Goal: Navigation & Orientation: Find specific page/section

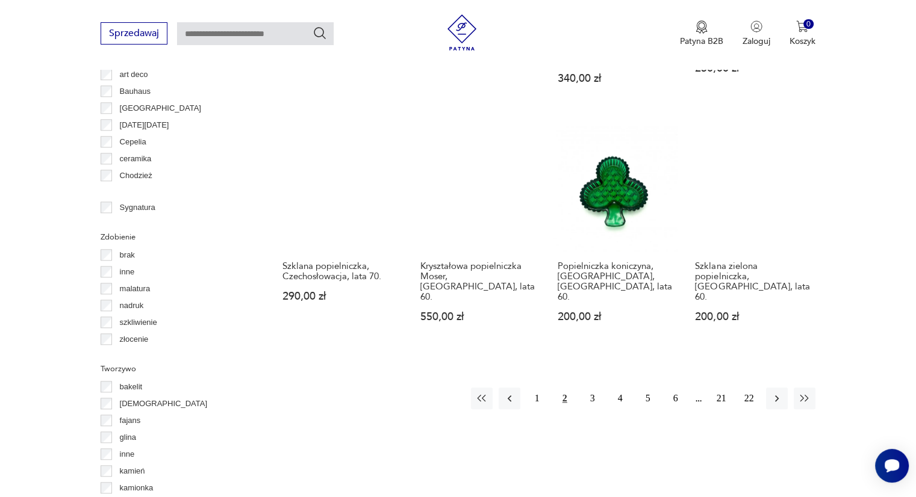
scroll to position [1181, 0]
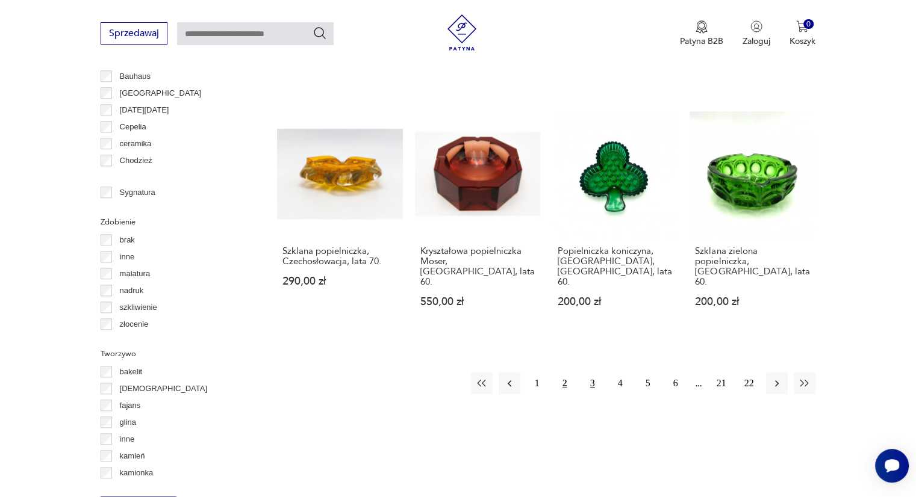
click at [593, 373] on button "3" at bounding box center [593, 384] width 22 height 22
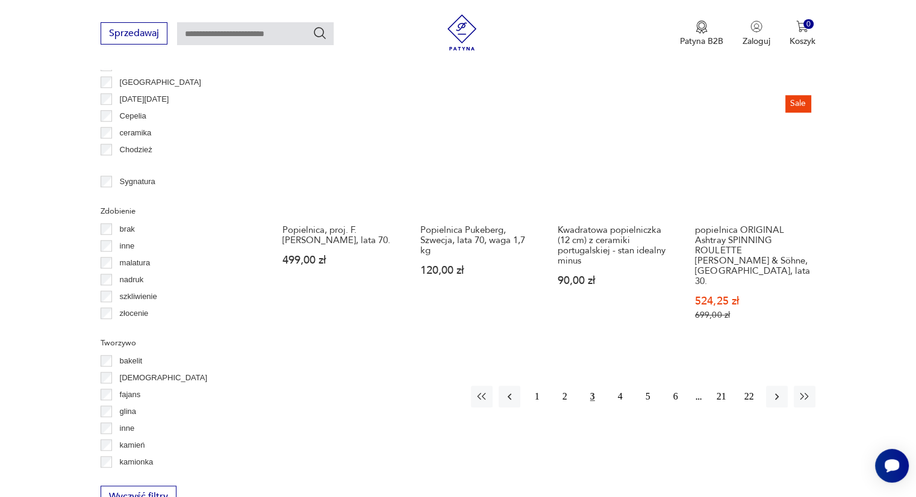
scroll to position [1194, 0]
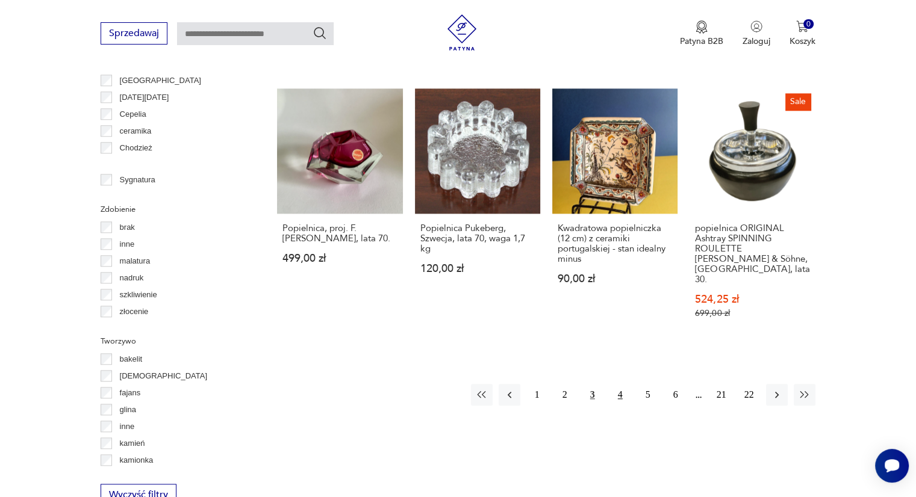
click at [619, 384] on button "4" at bounding box center [620, 395] width 22 height 22
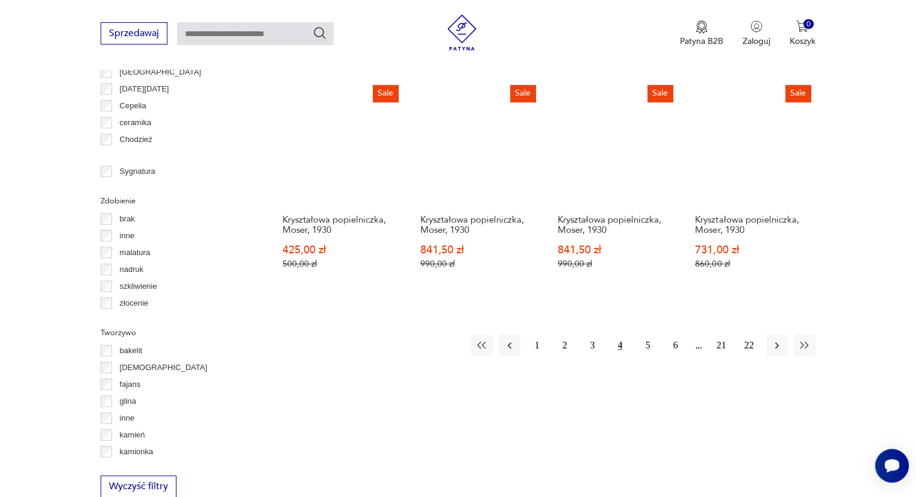
scroll to position [1262, 0]
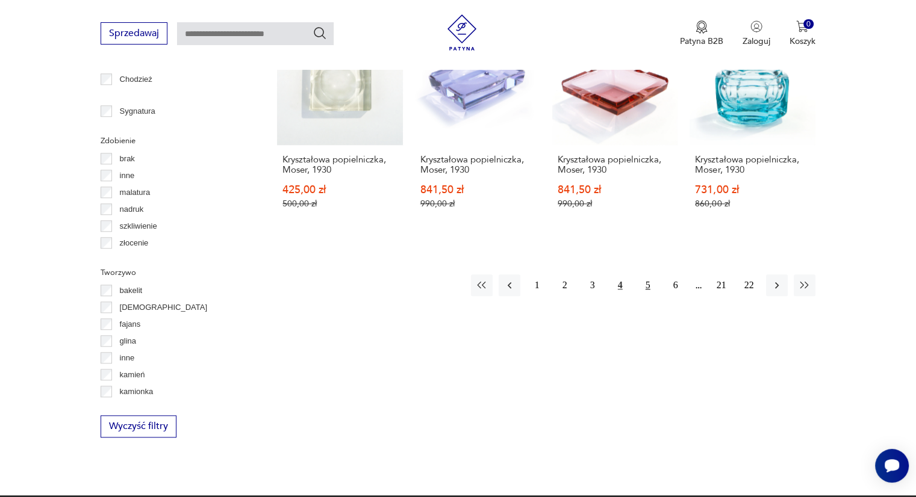
click at [649, 275] on button "5" at bounding box center [648, 286] width 22 height 22
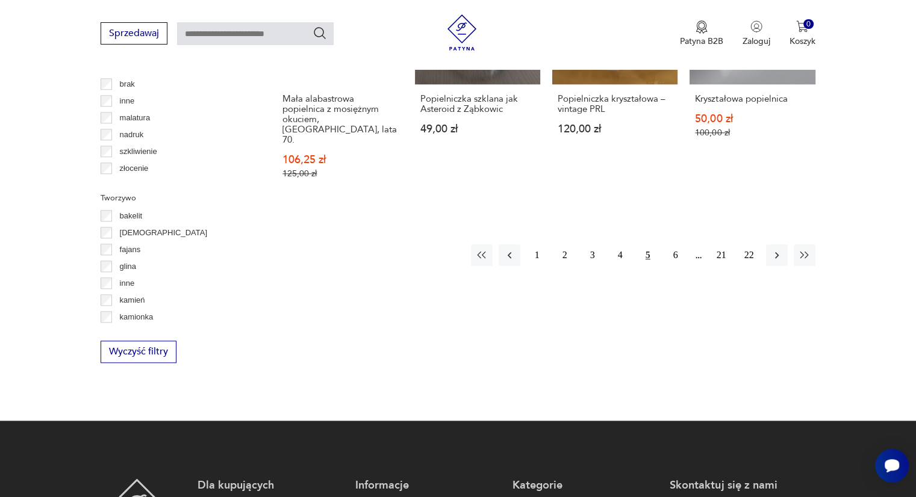
scroll to position [1335, 0]
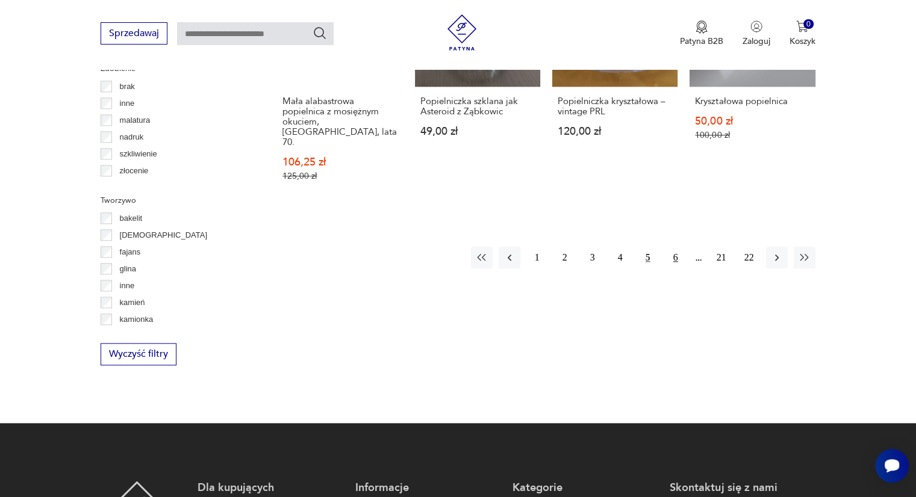
click at [674, 247] on button "6" at bounding box center [676, 258] width 22 height 22
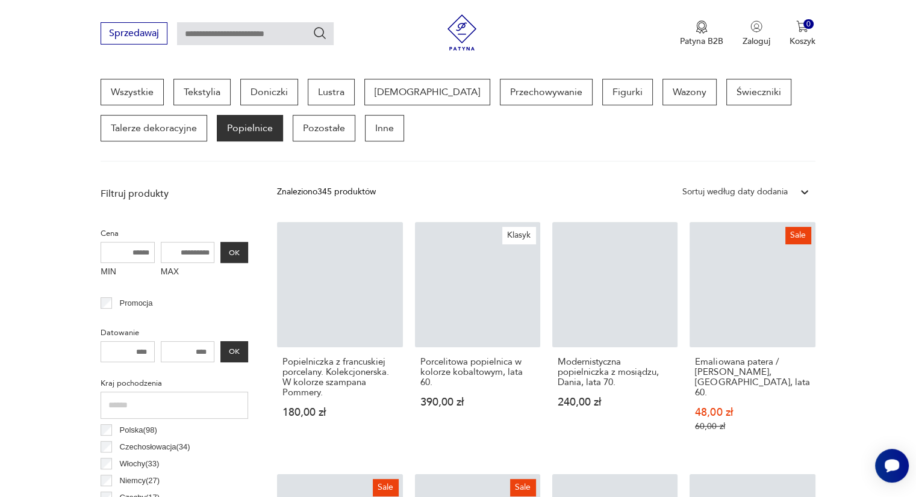
scroll to position [319, 0]
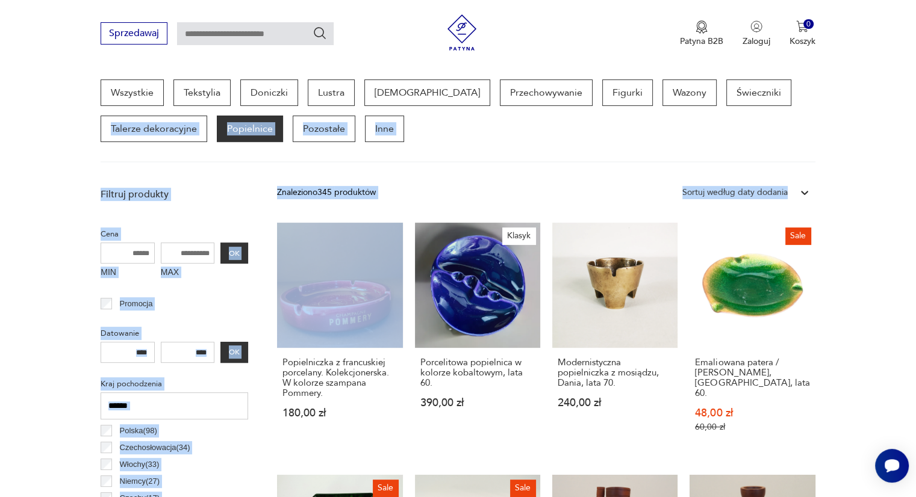
drag, startPoint x: 913, startPoint y: 133, endPoint x: 924, endPoint y: 187, distance: 55.4
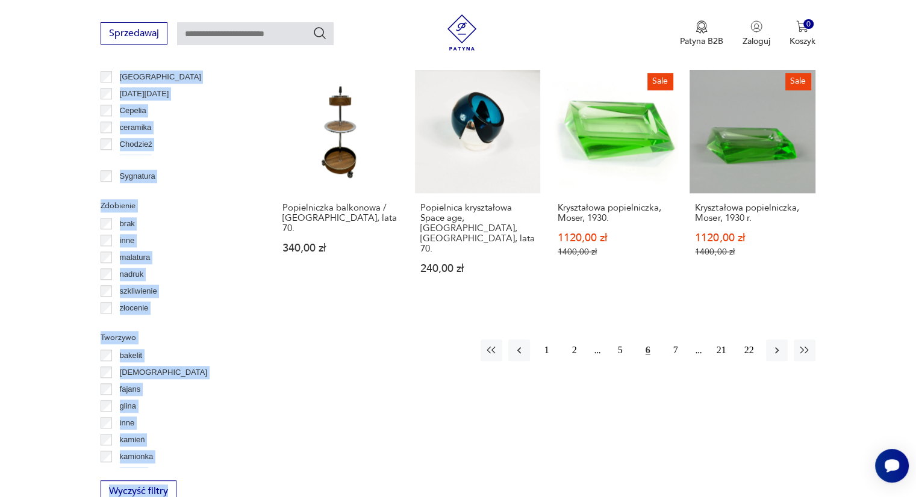
scroll to position [1200, 0]
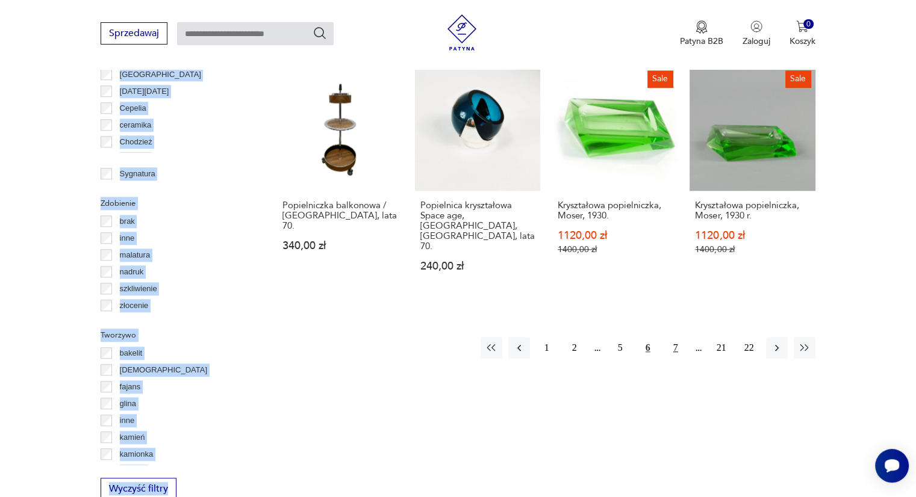
click at [677, 337] on button "7" at bounding box center [676, 348] width 22 height 22
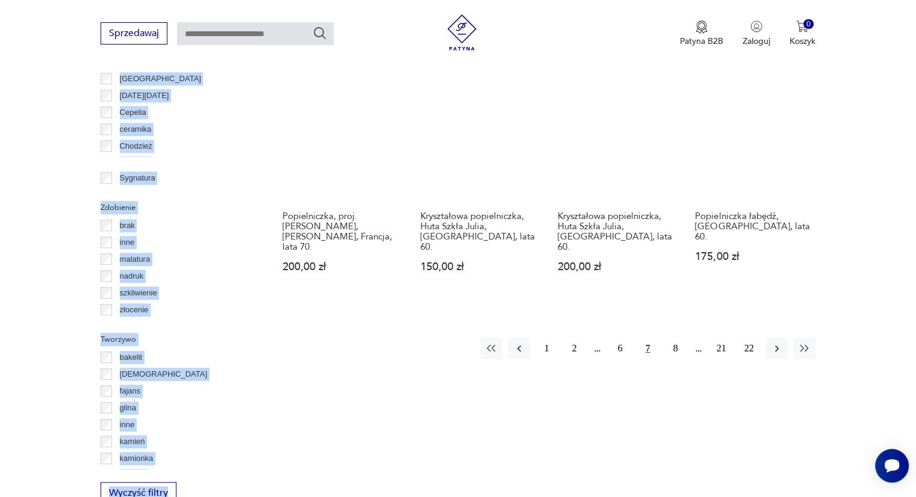
scroll to position [1216, 0]
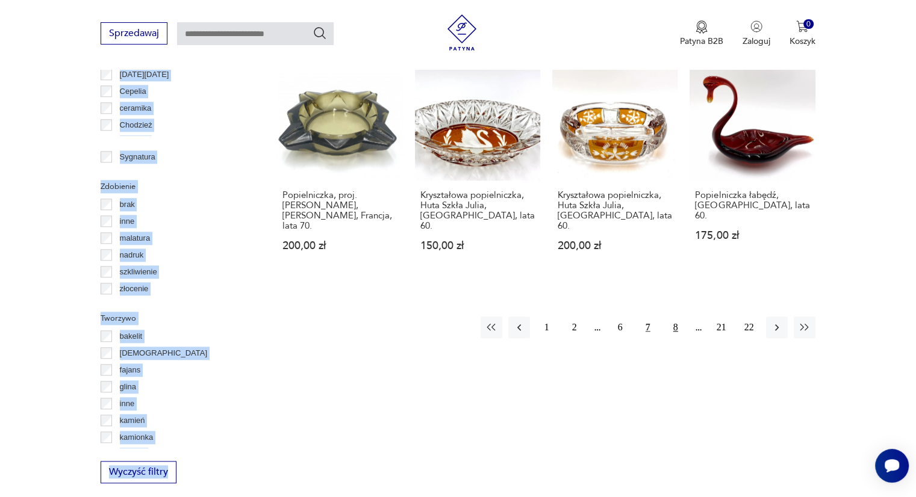
click at [674, 317] on button "8" at bounding box center [676, 328] width 22 height 22
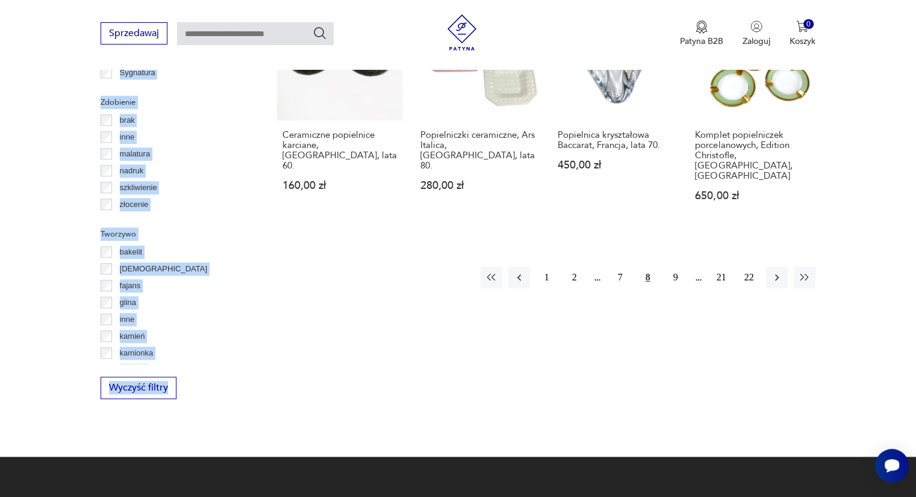
scroll to position [1298, 0]
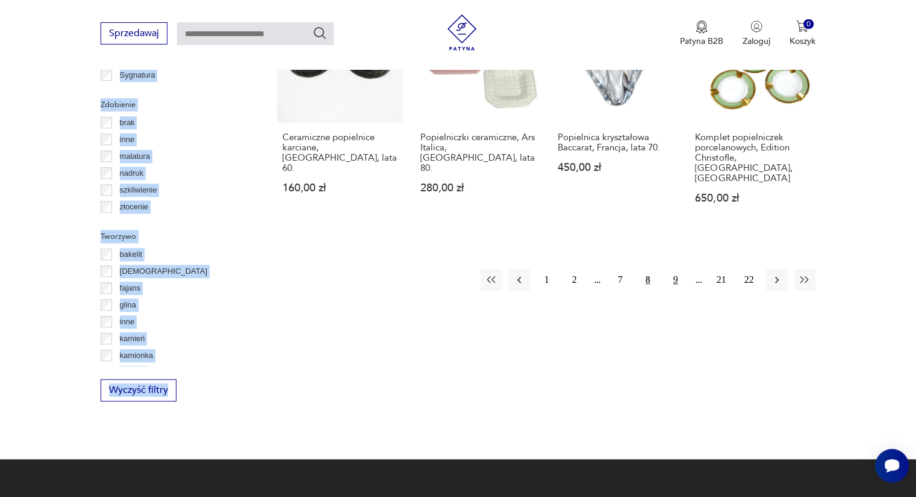
click at [674, 269] on button "9" at bounding box center [676, 280] width 22 height 22
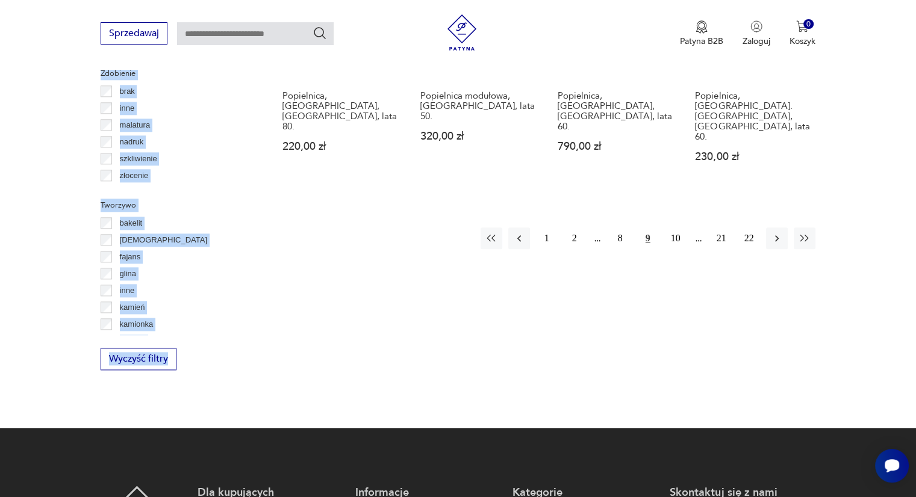
scroll to position [1200, 0]
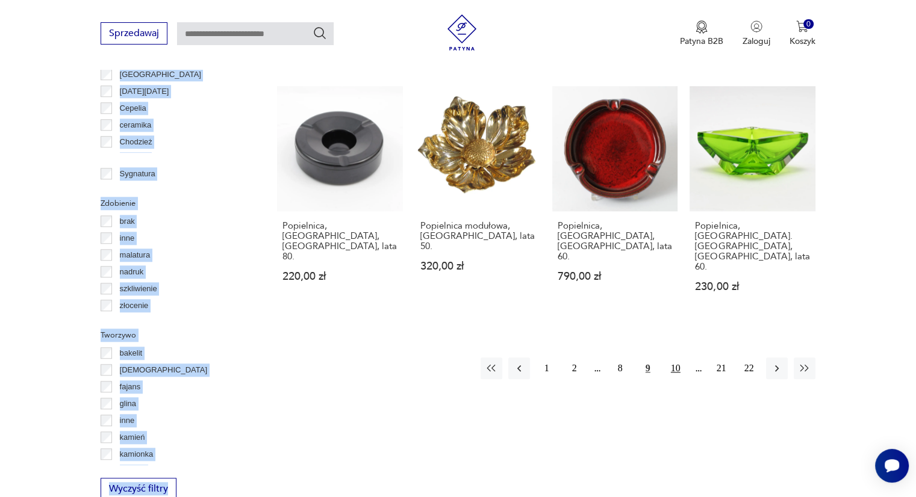
click at [676, 358] on button "10" at bounding box center [676, 369] width 22 height 22
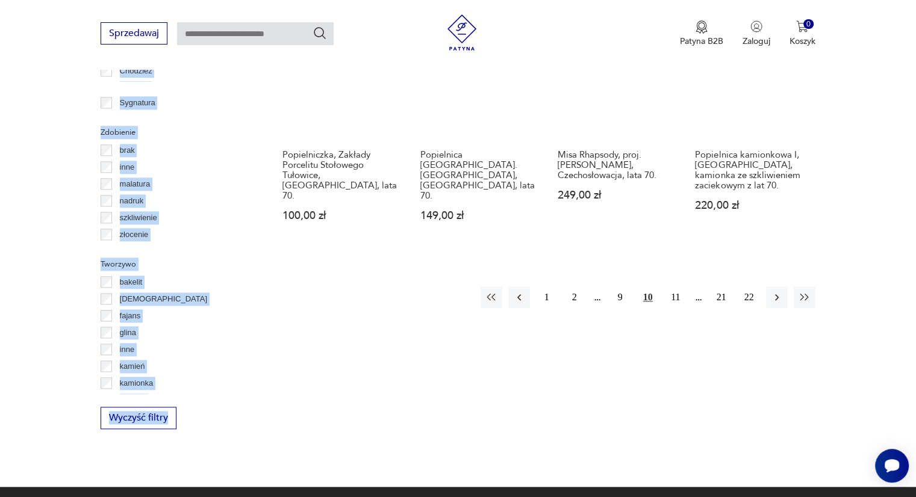
scroll to position [1226, 0]
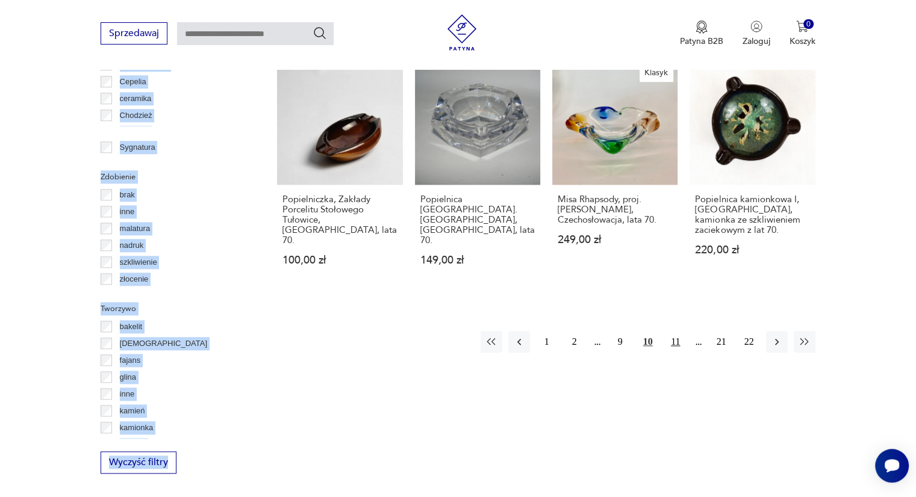
click at [673, 331] on button "11" at bounding box center [676, 342] width 22 height 22
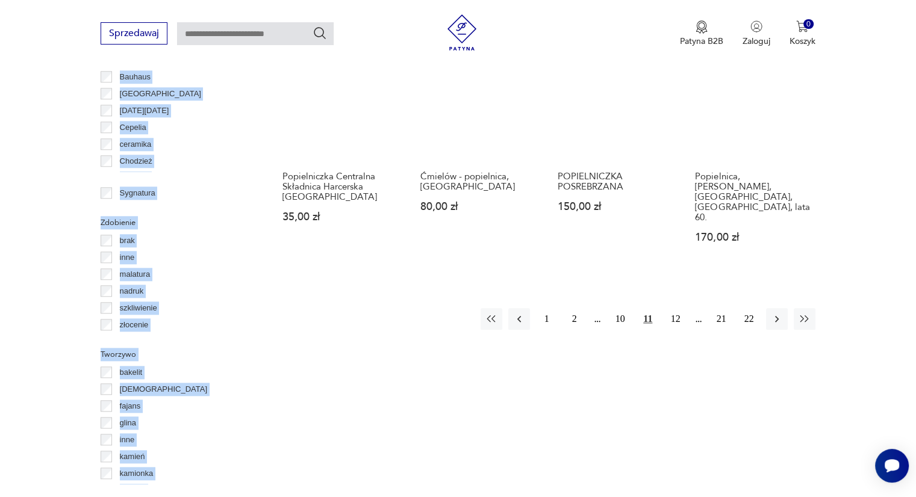
scroll to position [1189, 0]
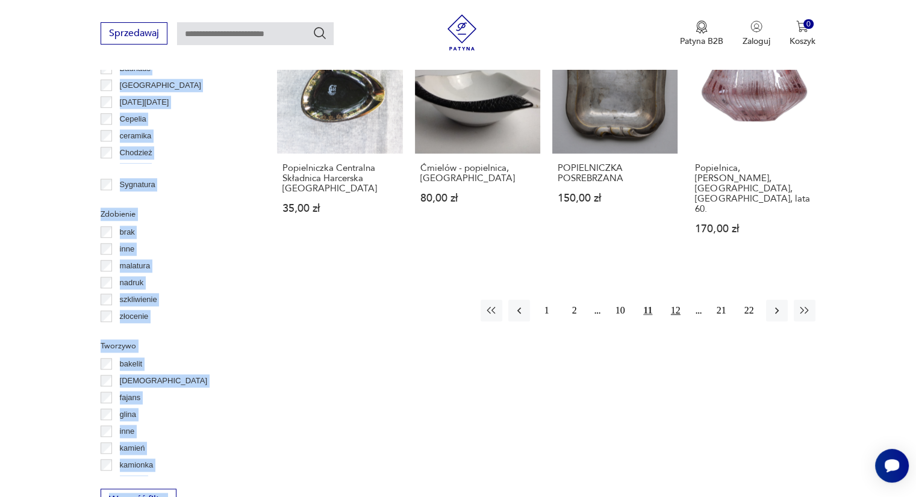
click at [676, 300] on button "12" at bounding box center [676, 311] width 22 height 22
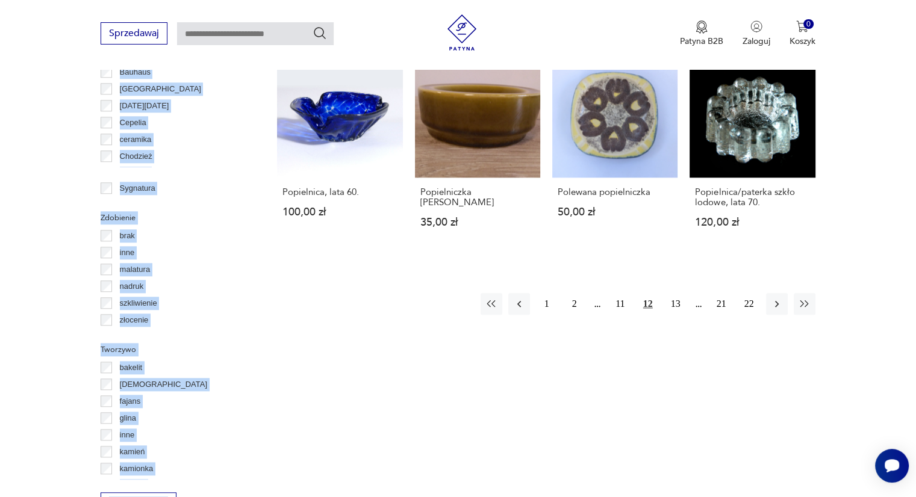
scroll to position [1188, 0]
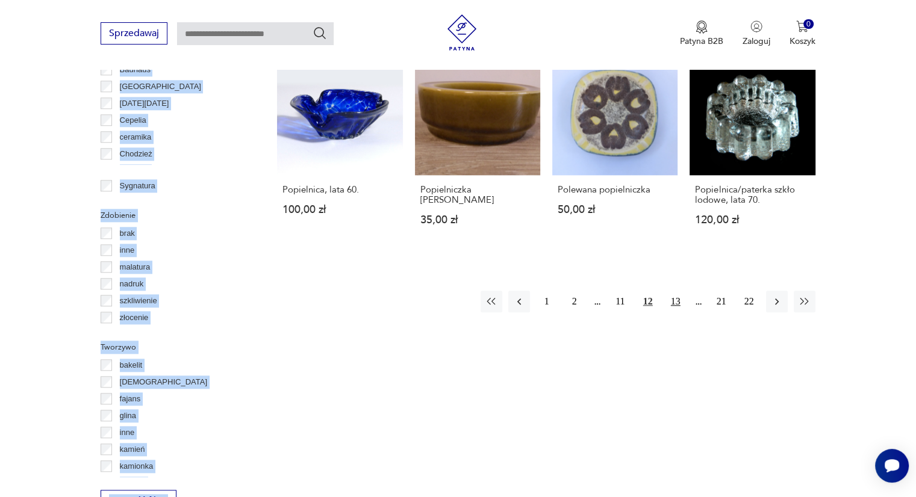
click at [673, 291] on button "13" at bounding box center [676, 302] width 22 height 22
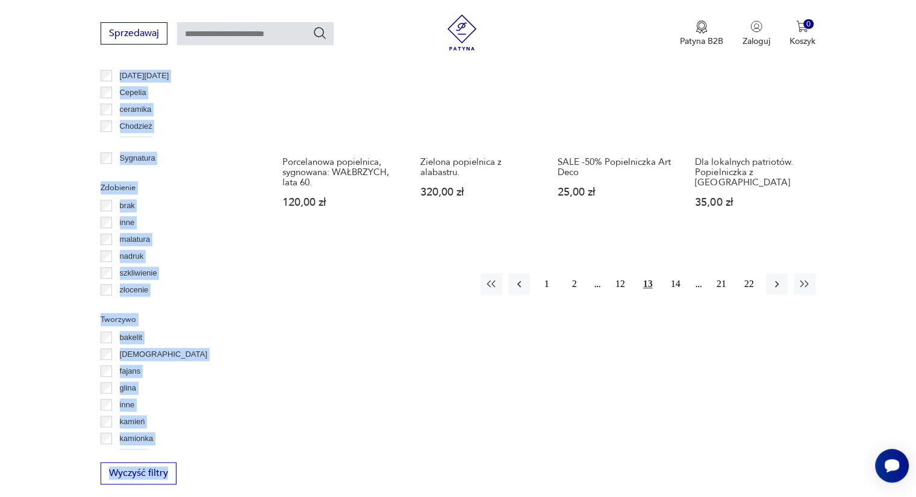
scroll to position [1247, 0]
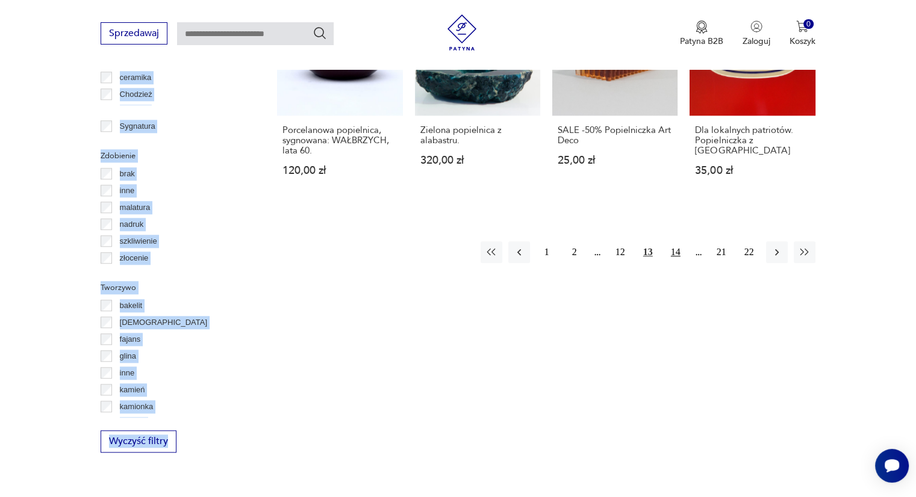
click at [677, 251] on button "14" at bounding box center [676, 252] width 22 height 22
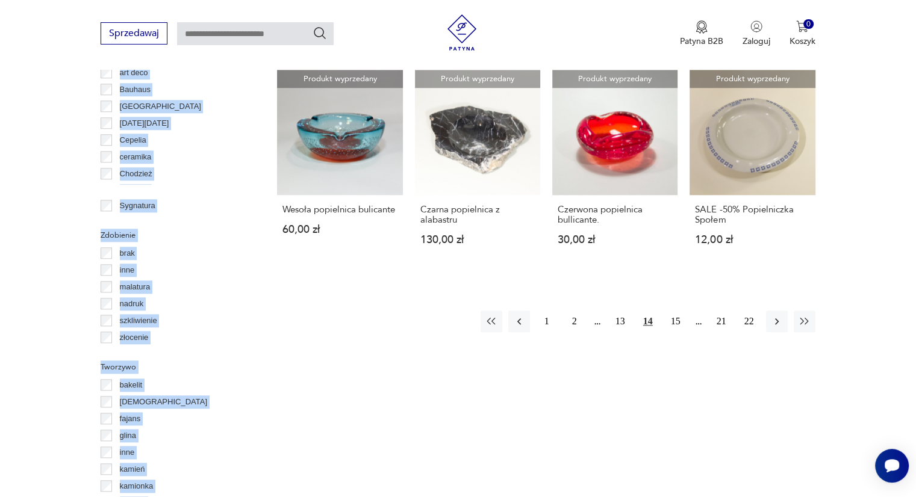
scroll to position [1197, 0]
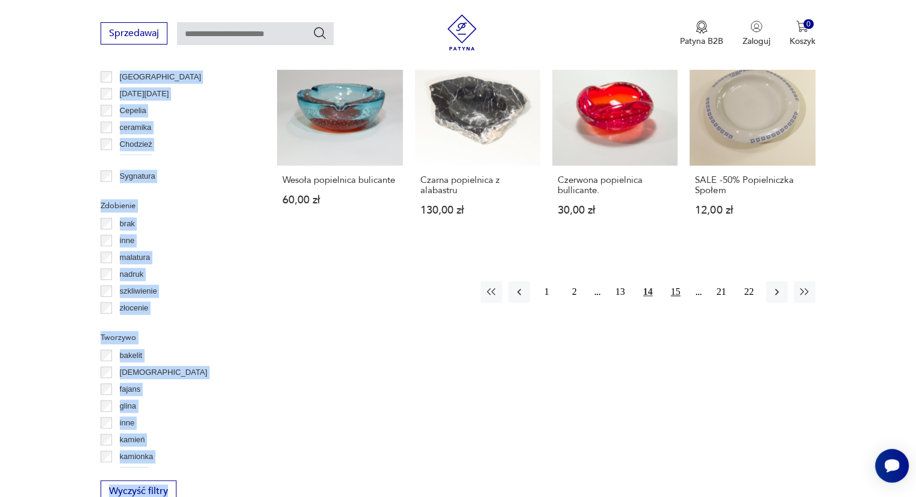
click at [679, 292] on button "15" at bounding box center [676, 292] width 22 height 22
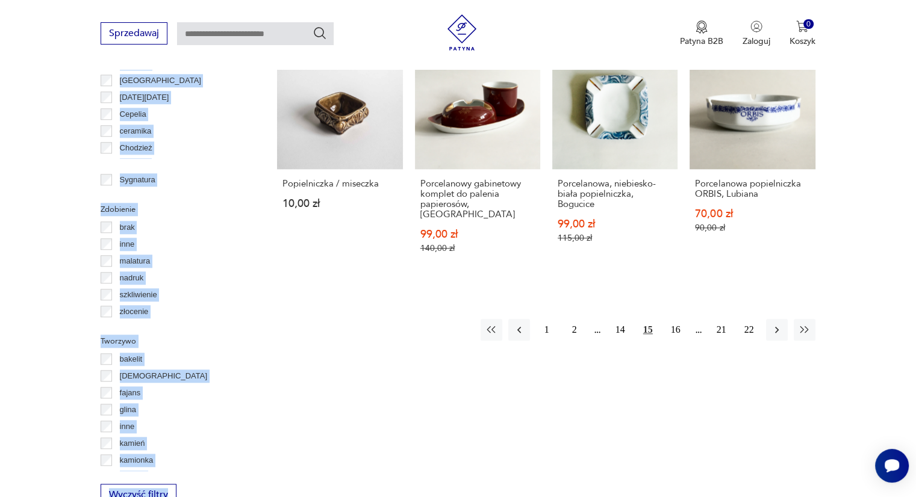
scroll to position [1185, 0]
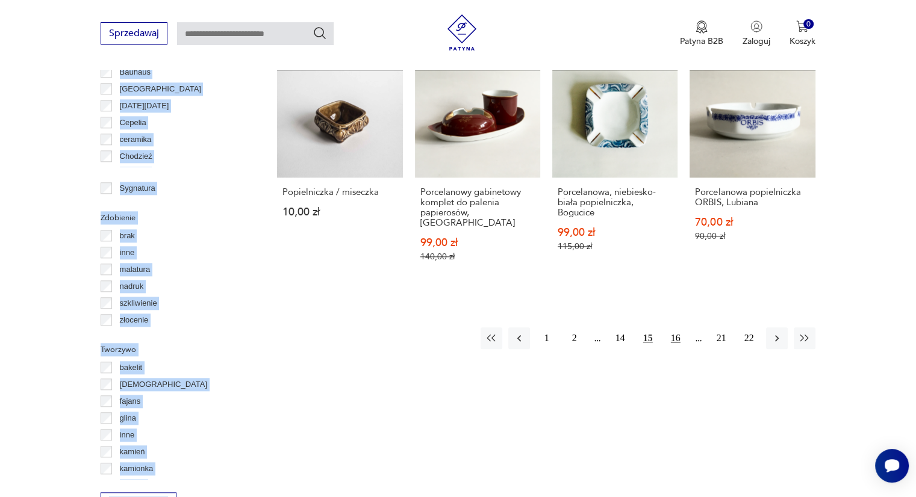
click at [675, 328] on button "16" at bounding box center [676, 339] width 22 height 22
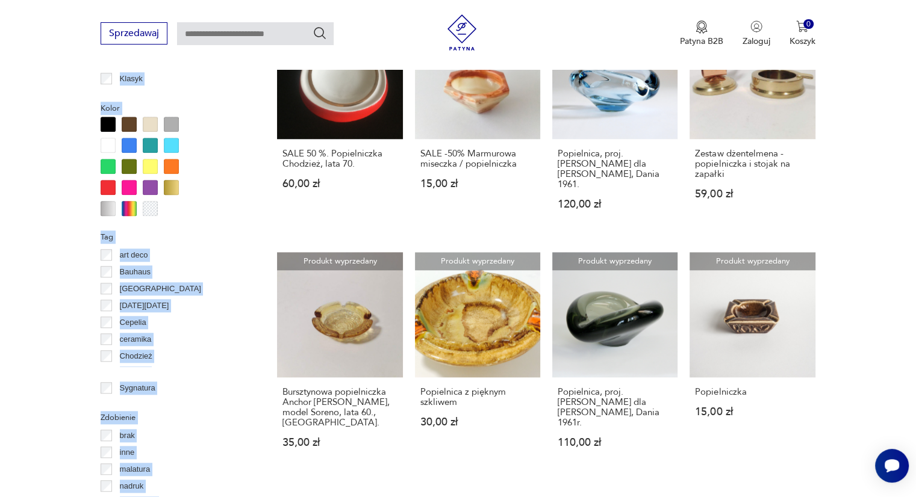
scroll to position [1041, 0]
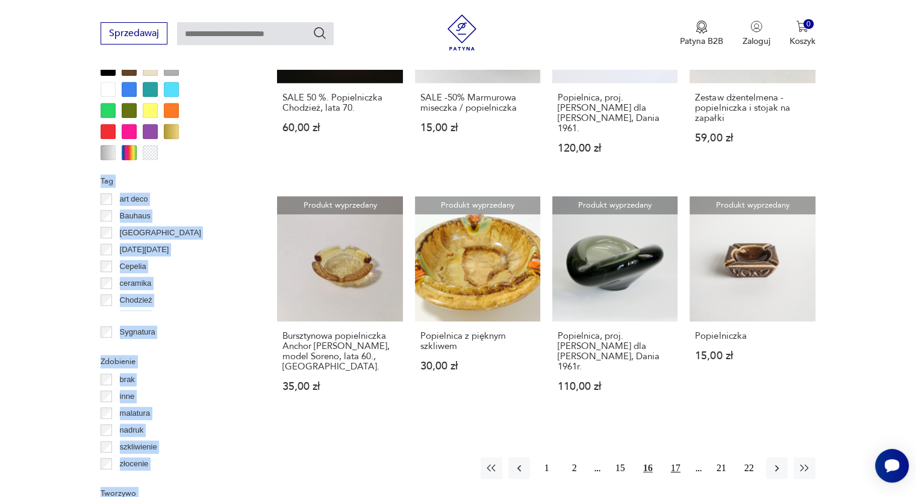
click at [674, 458] on button "17" at bounding box center [676, 469] width 22 height 22
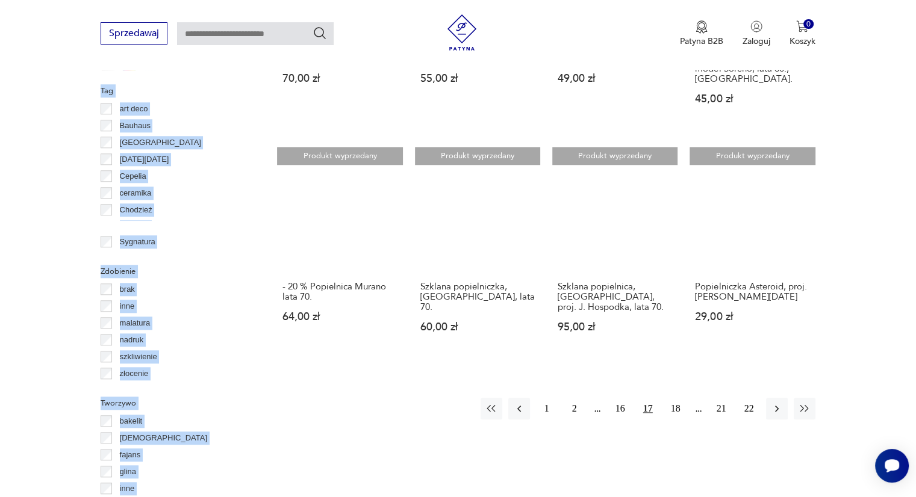
scroll to position [1140, 0]
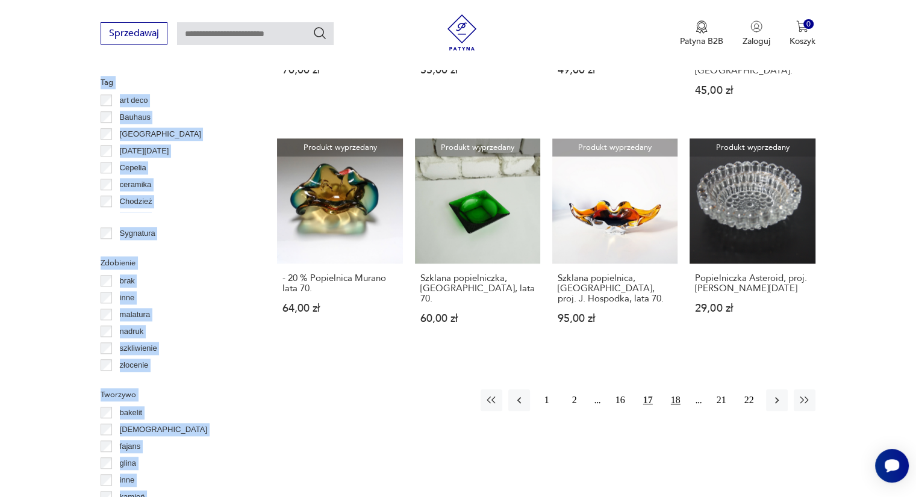
click at [674, 390] on button "18" at bounding box center [676, 401] width 22 height 22
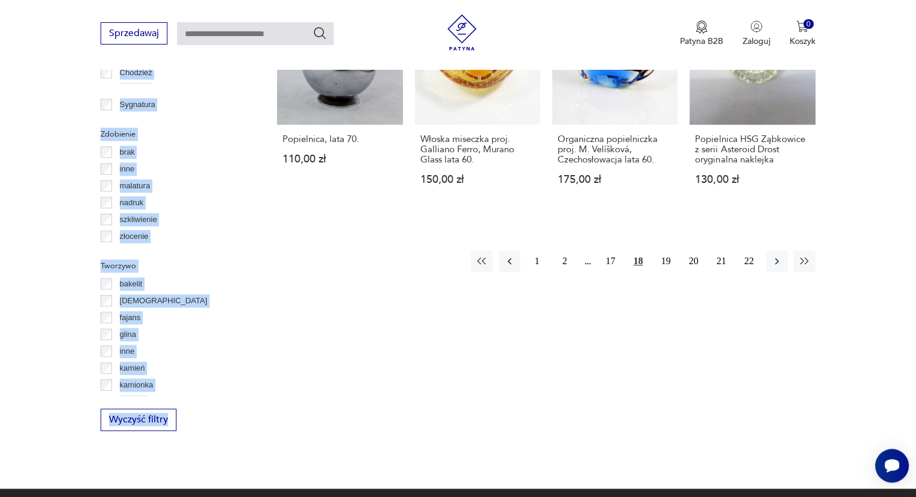
scroll to position [1271, 0]
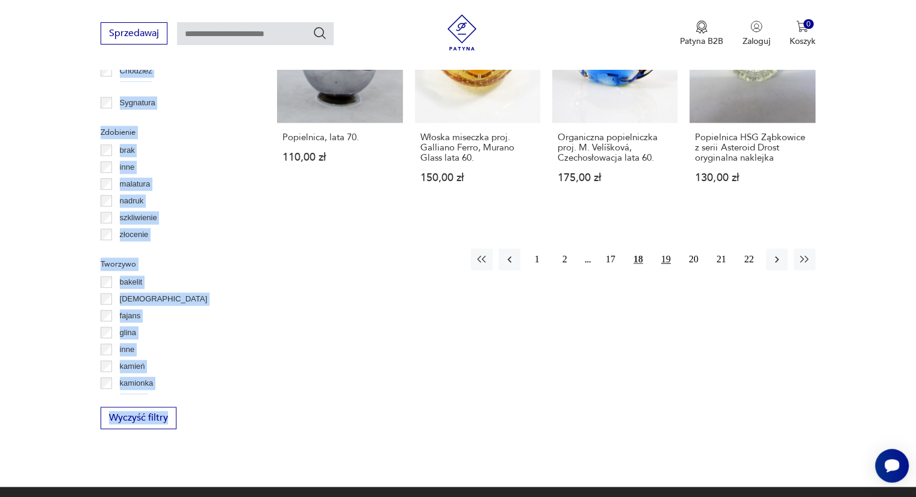
click at [670, 249] on button "19" at bounding box center [666, 260] width 22 height 22
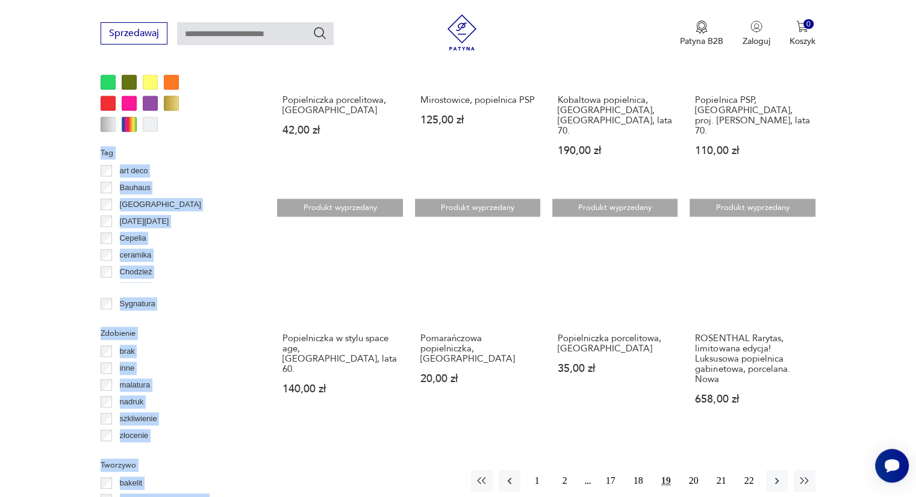
scroll to position [1157, 0]
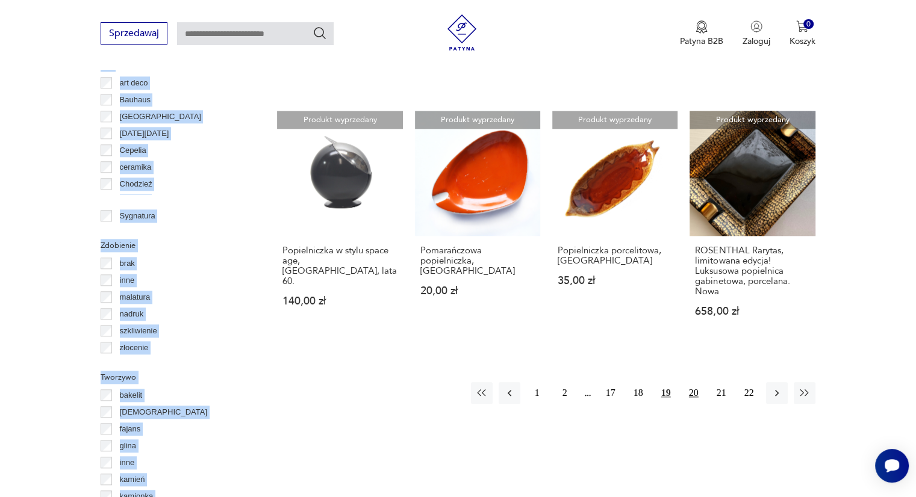
click at [693, 382] on button "20" at bounding box center [694, 393] width 22 height 22
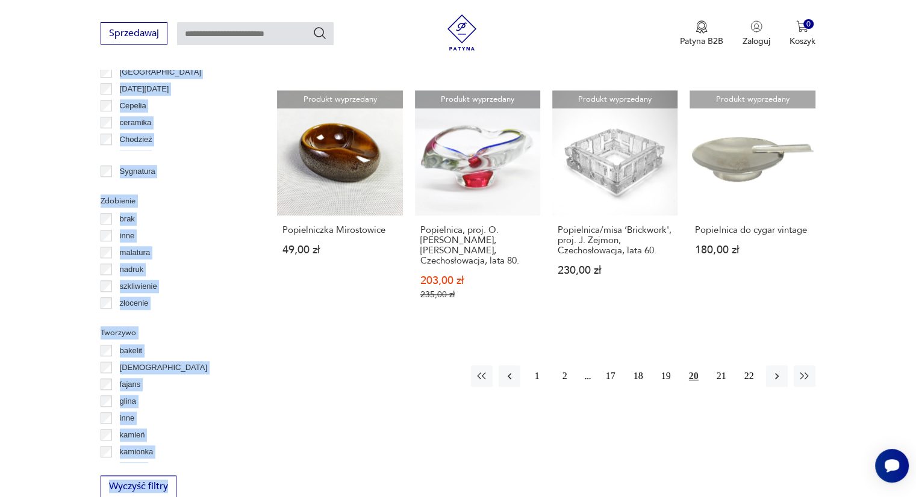
scroll to position [1204, 0]
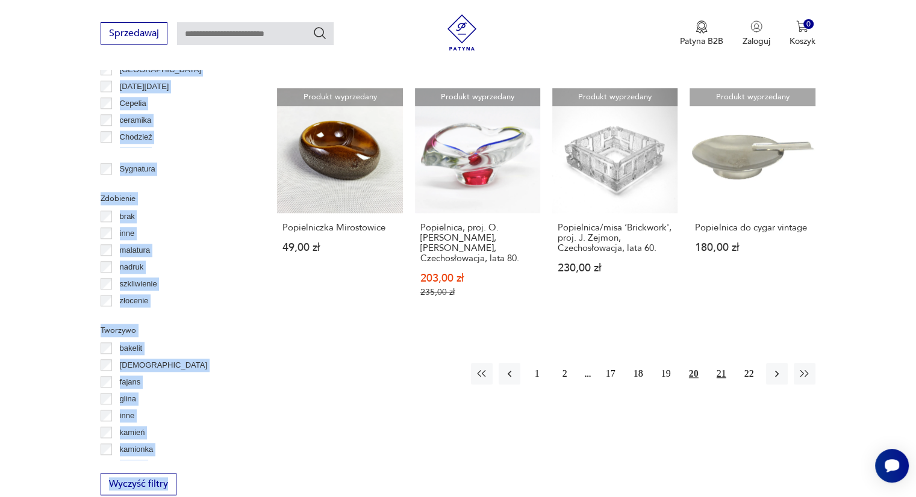
click at [718, 363] on button "21" at bounding box center [722, 374] width 22 height 22
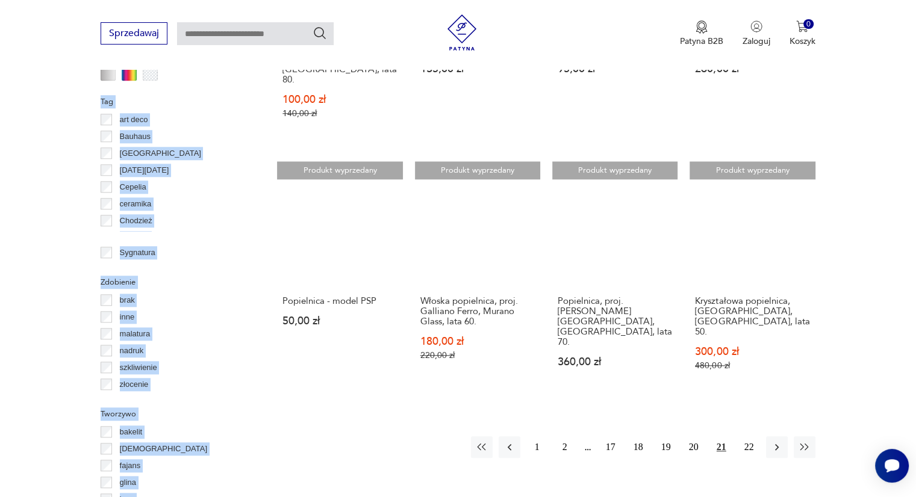
scroll to position [1144, 0]
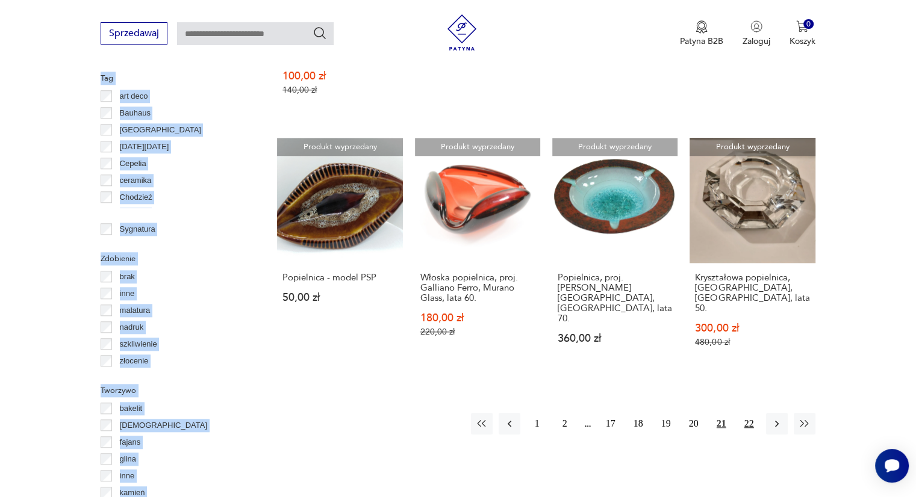
click at [750, 413] on button "22" at bounding box center [749, 424] width 22 height 22
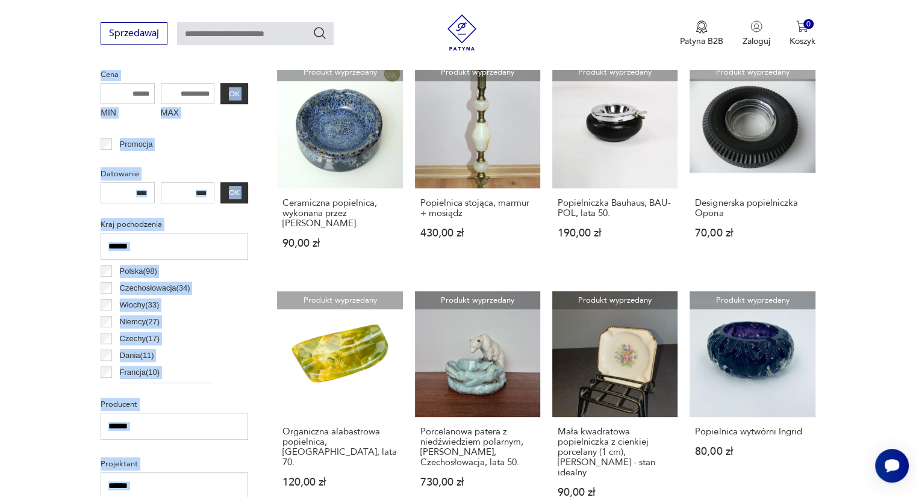
scroll to position [588, 0]
